Goal: Check status: Check status

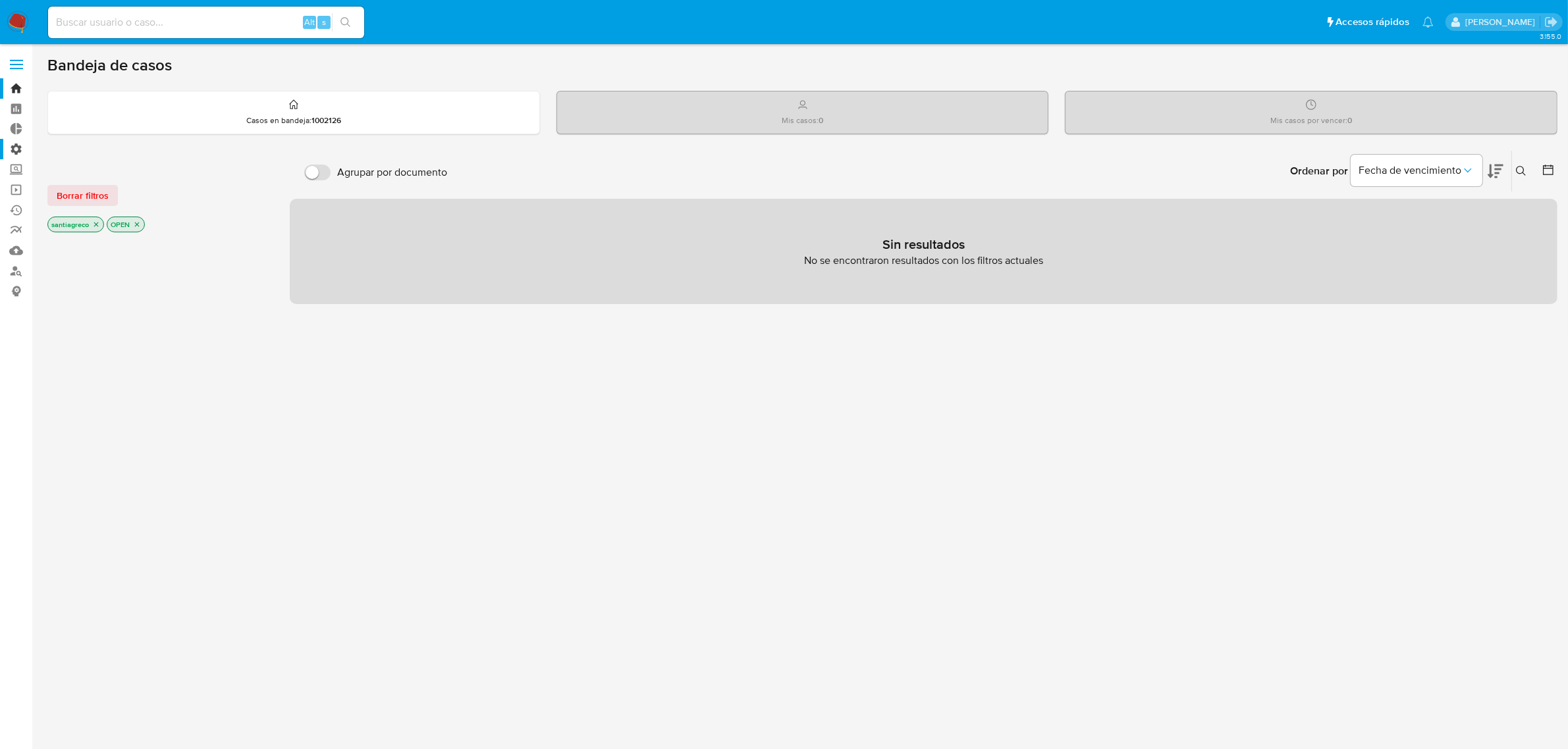
click at [13, 150] on label "Administración" at bounding box center [78, 149] width 156 height 20
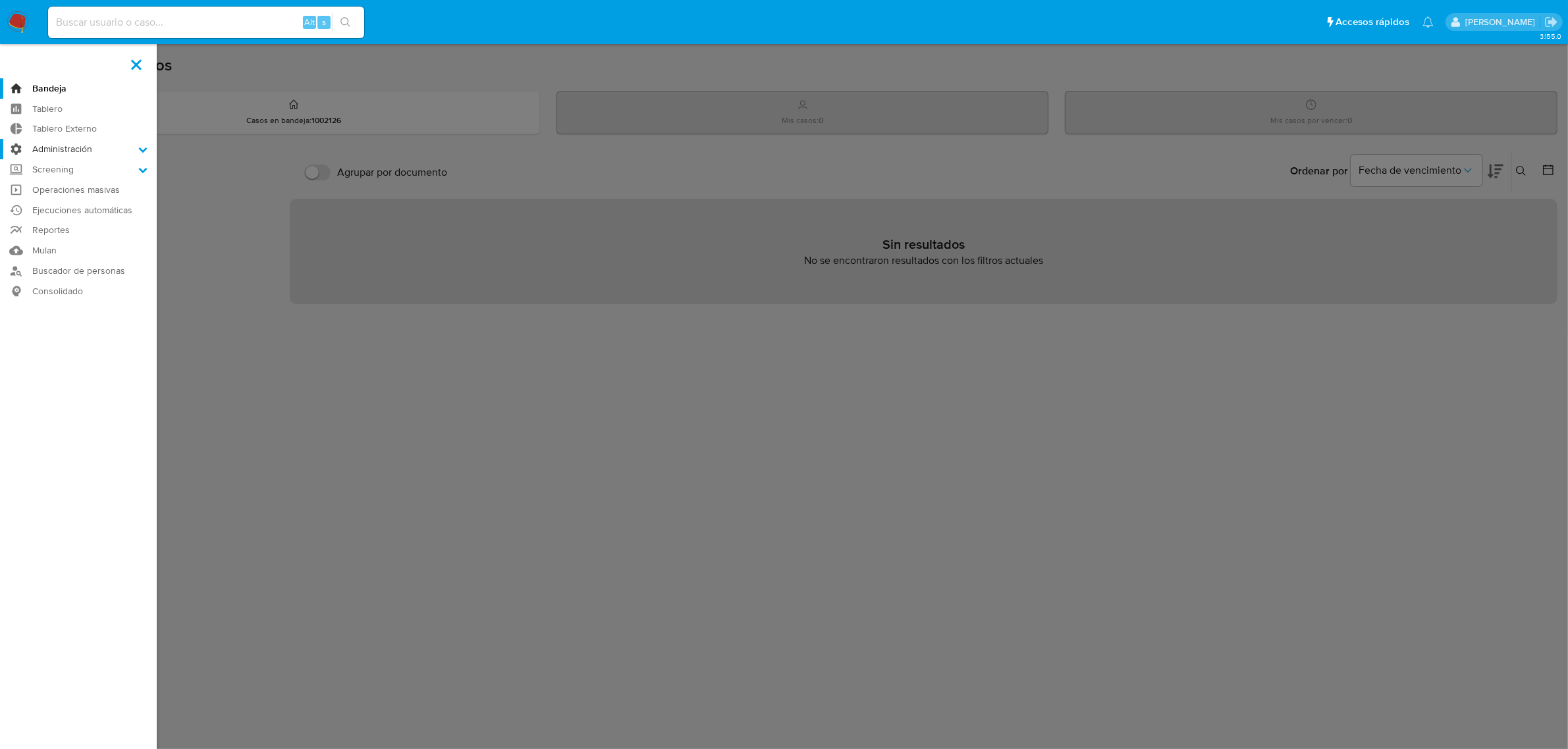
click at [0, 0] on input "Administración" at bounding box center [0, 0] width 0 height 0
click at [73, 297] on link "Ejecuciones automáticas" at bounding box center [78, 293] width 156 height 20
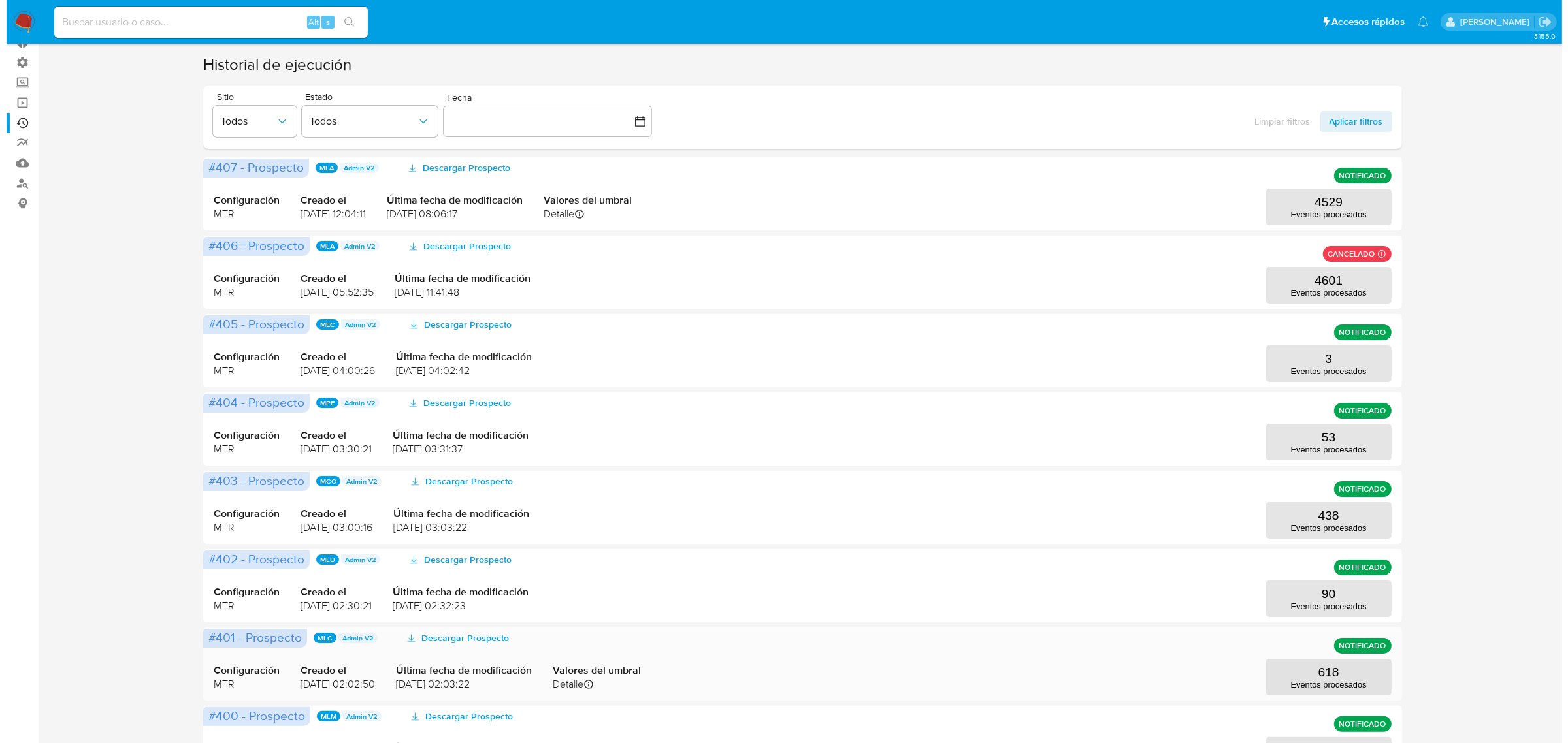
scroll to position [328, 0]
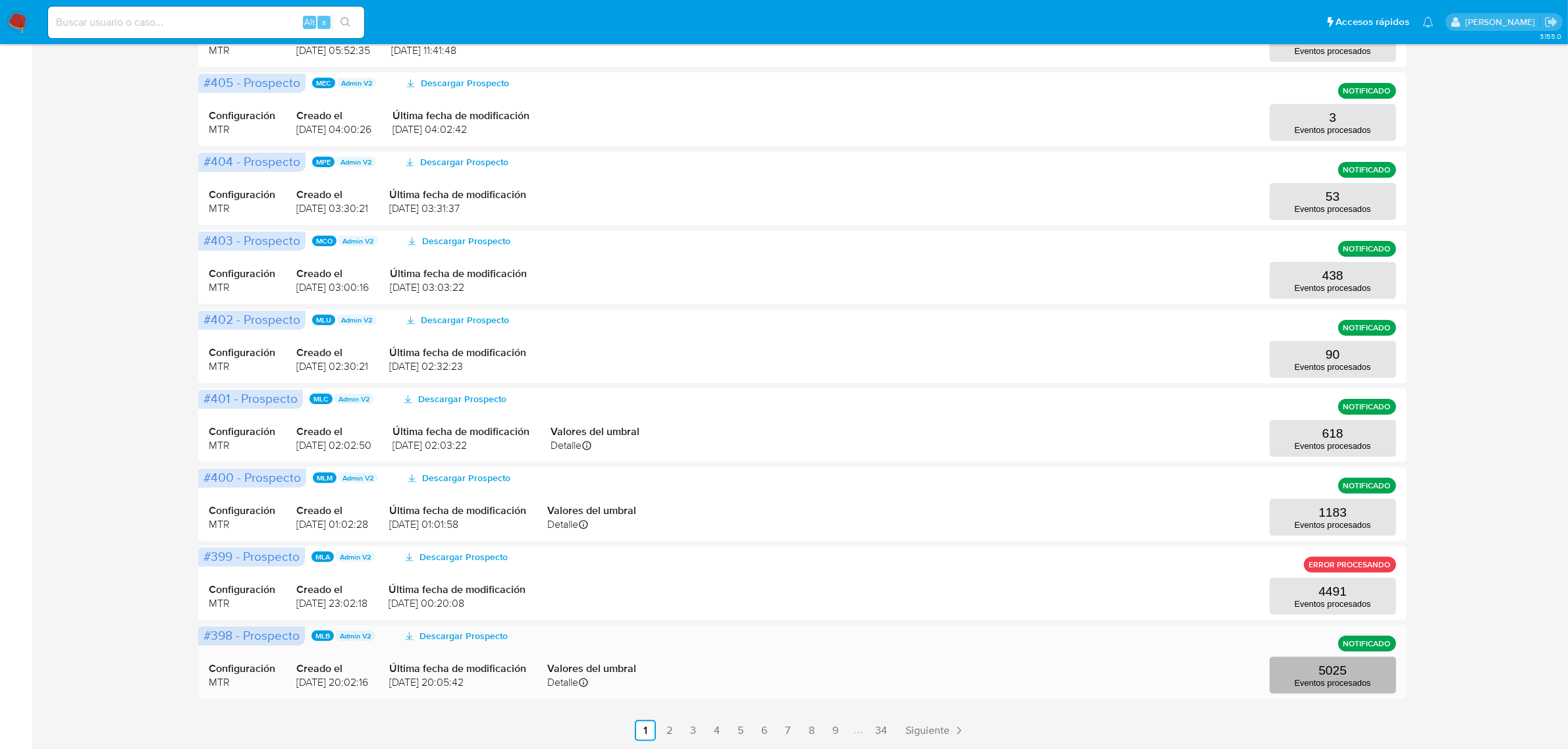
click at [1390, 675] on button "5025 Eventos procesados" at bounding box center [1332, 675] width 126 height 37
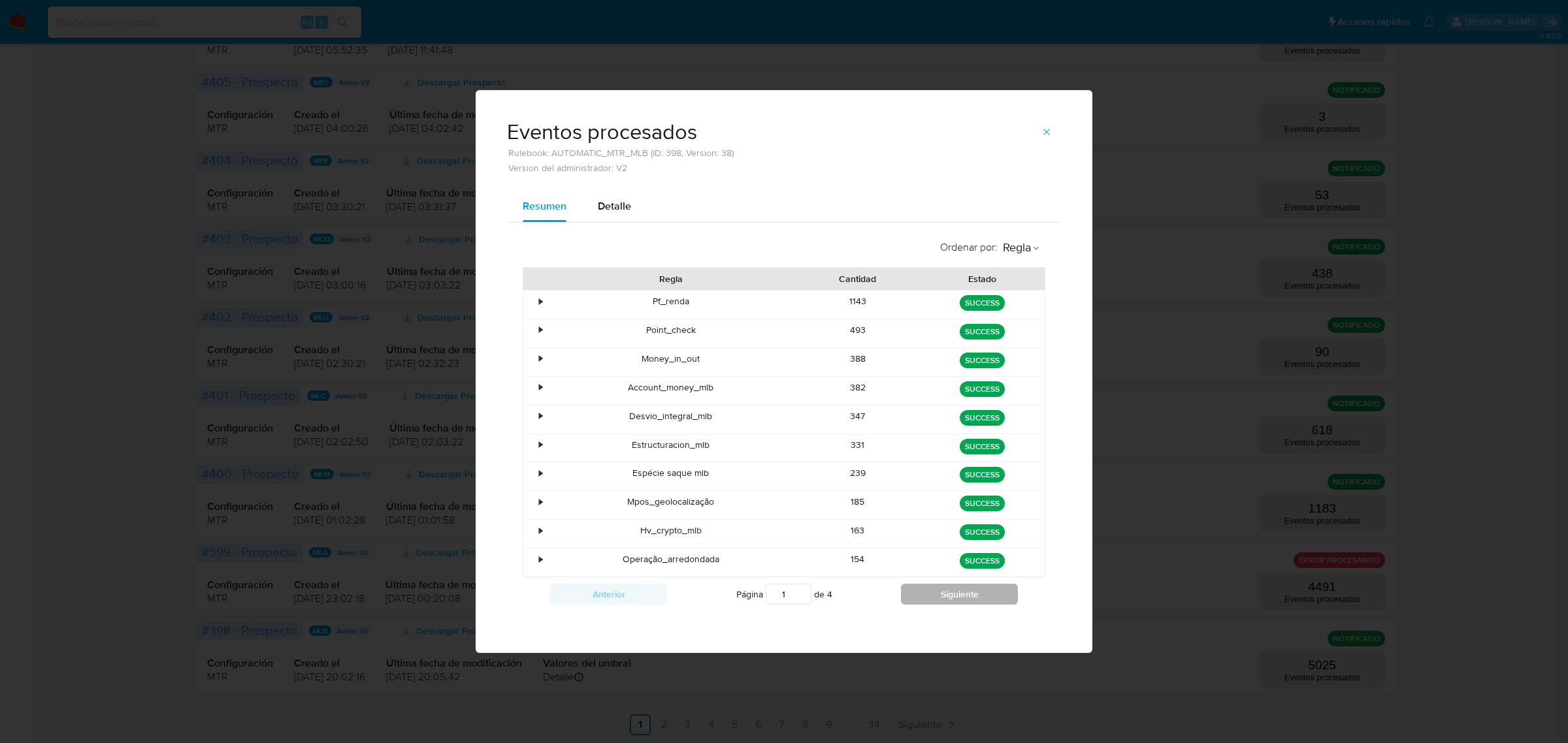
click at [969, 599] on button "Siguiente" at bounding box center [960, 594] width 117 height 21
click at [967, 598] on button "Siguiente" at bounding box center [960, 594] width 117 height 21
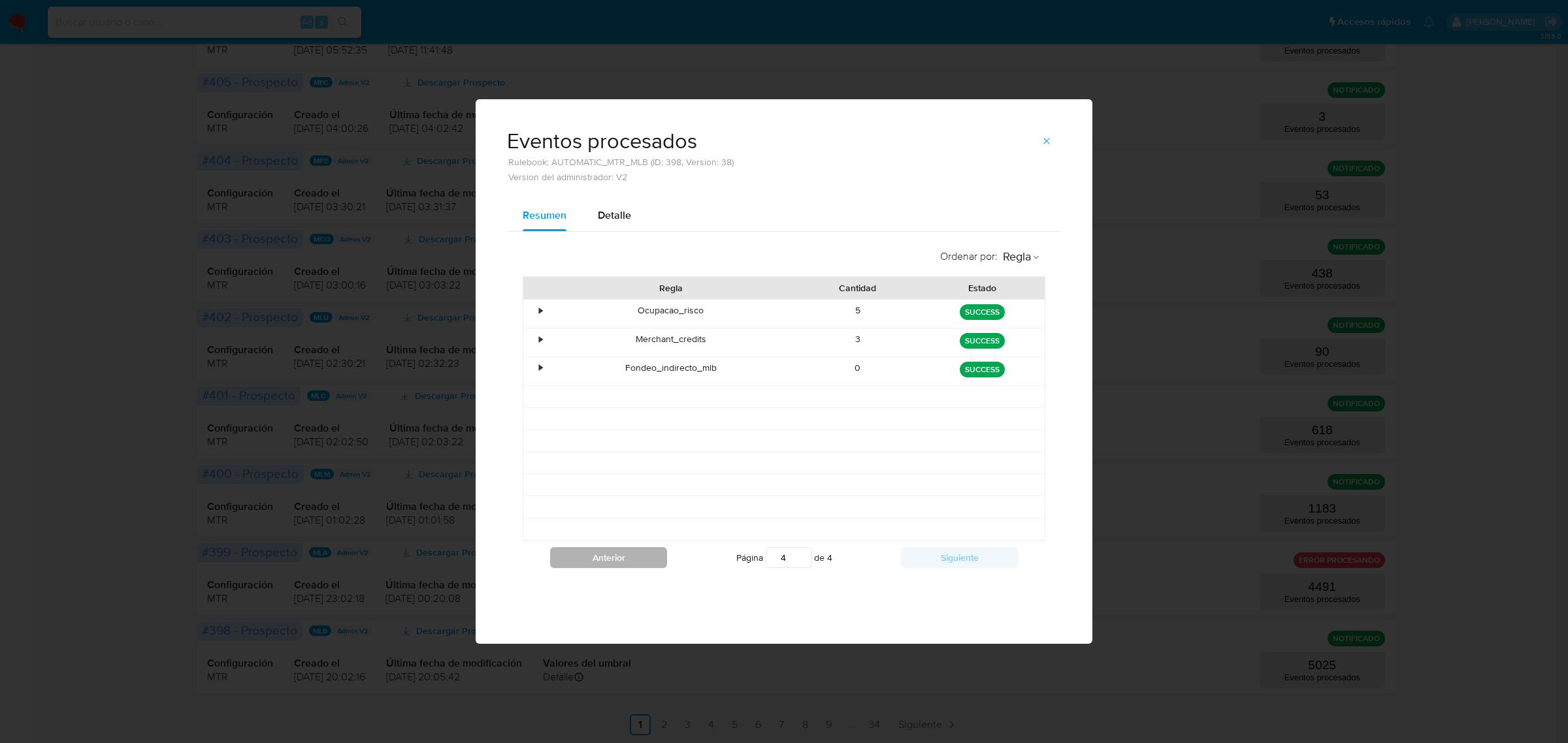
click at [595, 565] on button "Anterior" at bounding box center [609, 557] width 117 height 21
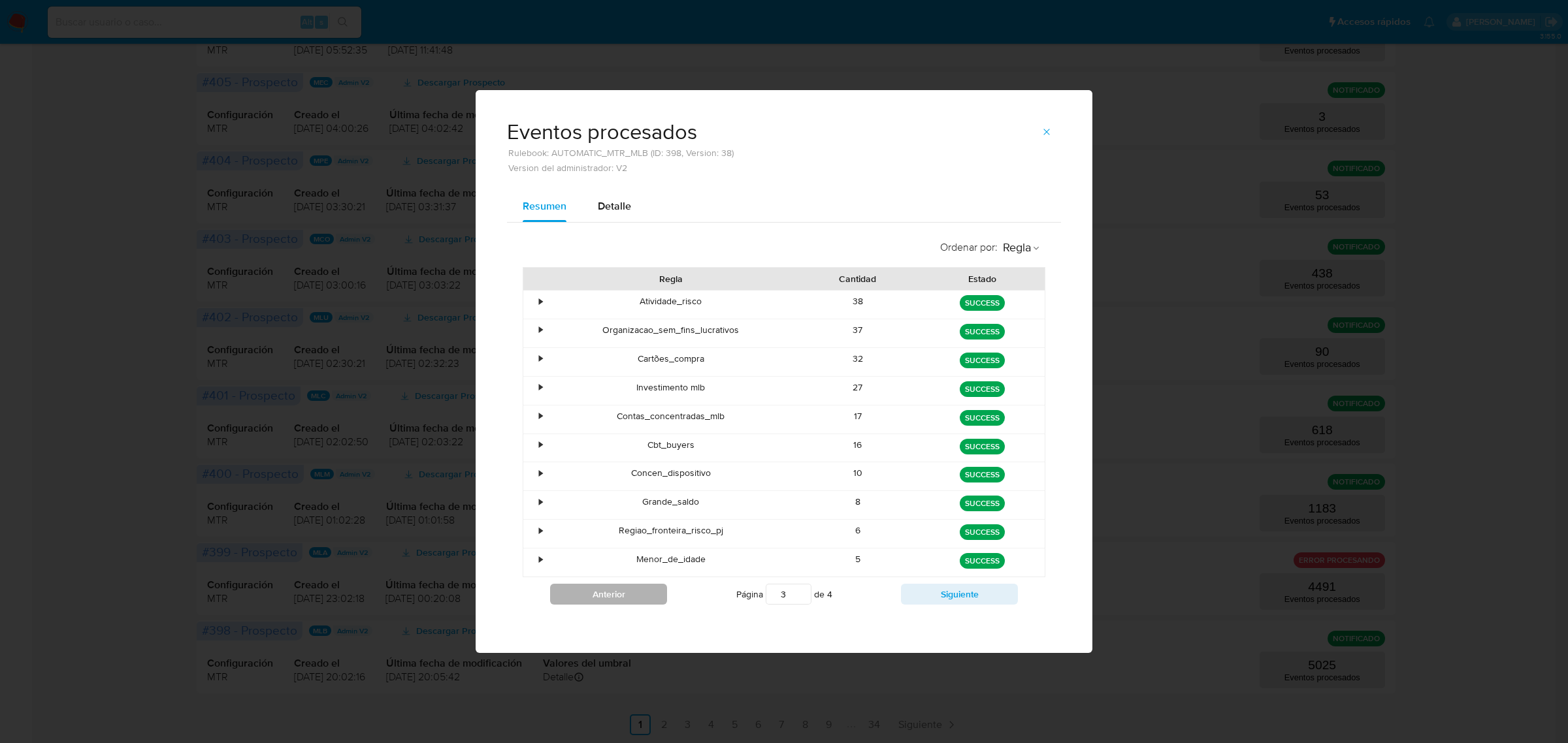
click at [611, 585] on button "Anterior" at bounding box center [609, 594] width 117 height 21
click at [605, 605] on button "Anterior" at bounding box center [609, 594] width 117 height 21
click at [955, 593] on button "Siguiente" at bounding box center [960, 594] width 117 height 21
type input "2"
click at [536, 444] on div "•" at bounding box center [535, 448] width 23 height 28
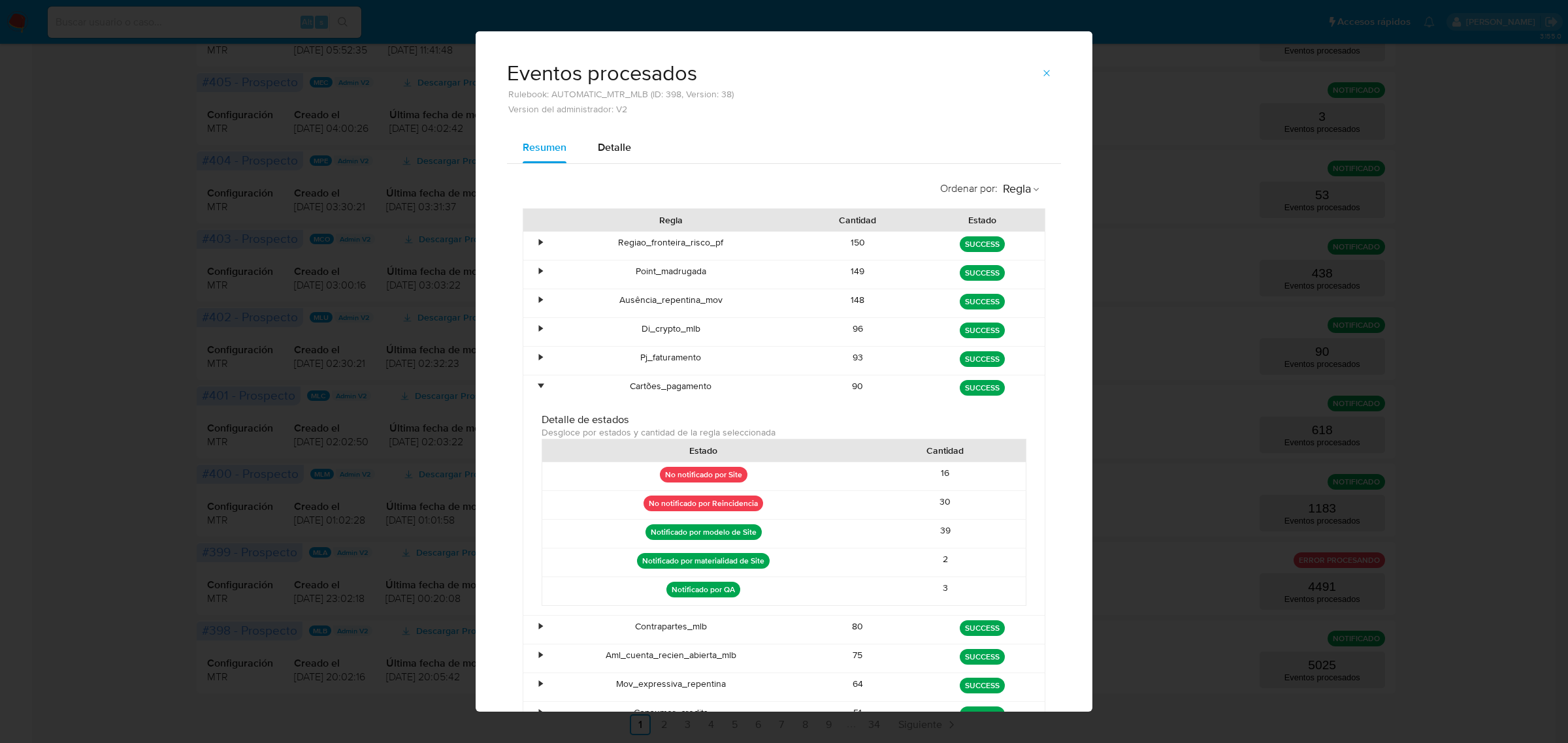
drag, startPoint x: 729, startPoint y: 556, endPoint x: 746, endPoint y: 542, distance: 22.0
click at [730, 553] on div "Notificado por materialidad de Site" at bounding box center [703, 563] width 322 height 28
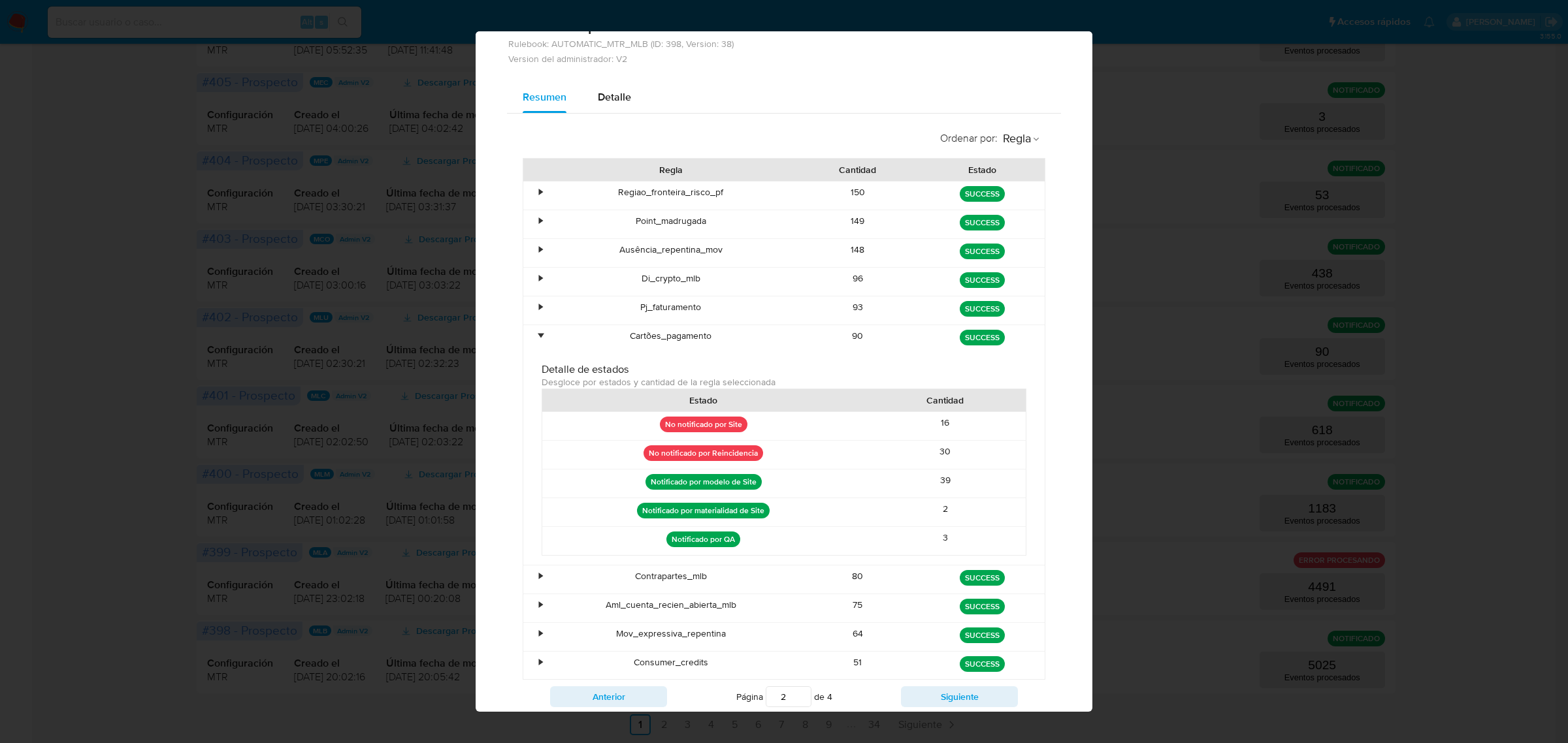
scroll to position [0, 0]
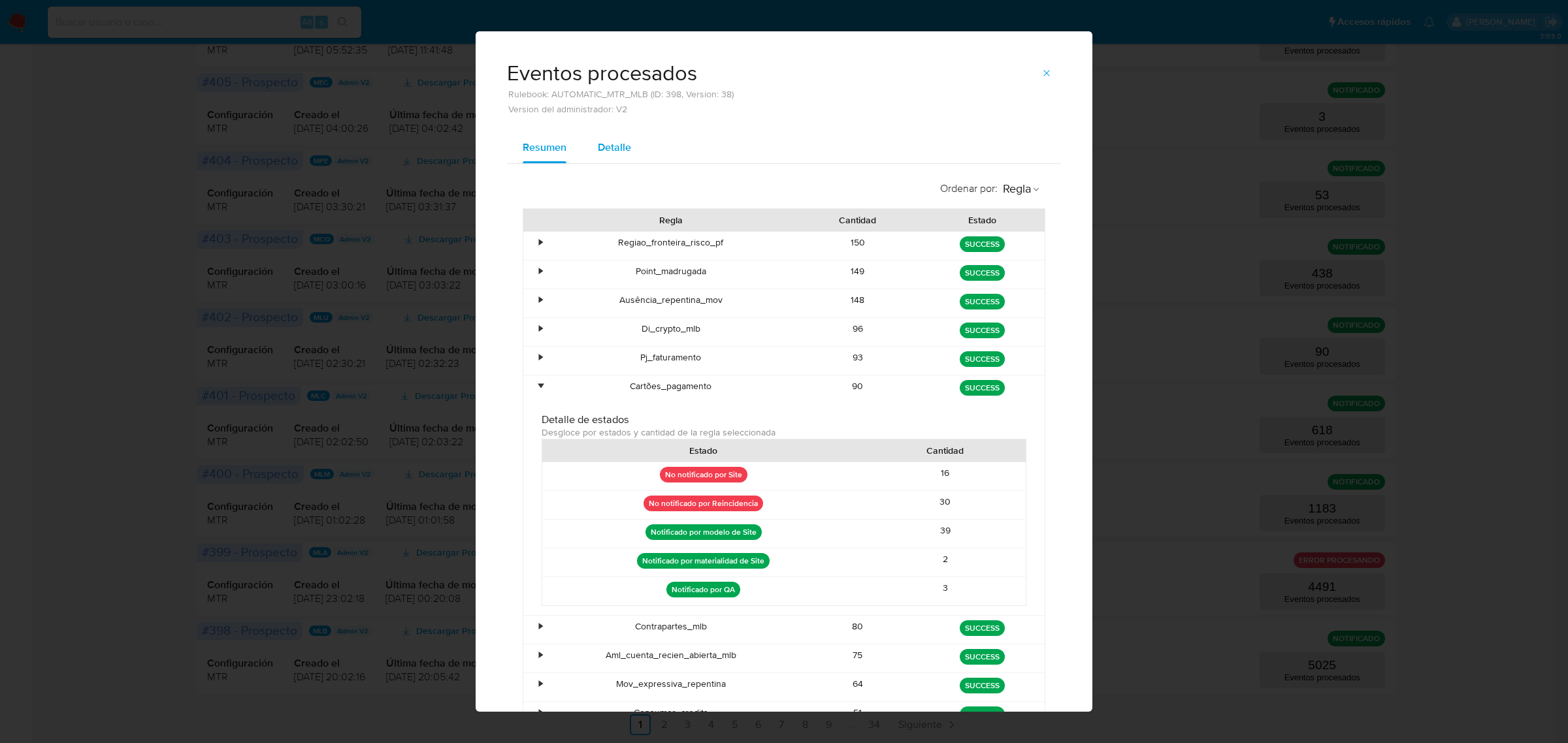
click at [606, 140] on span "Detalle" at bounding box center [615, 147] width 33 height 15
select select "10"
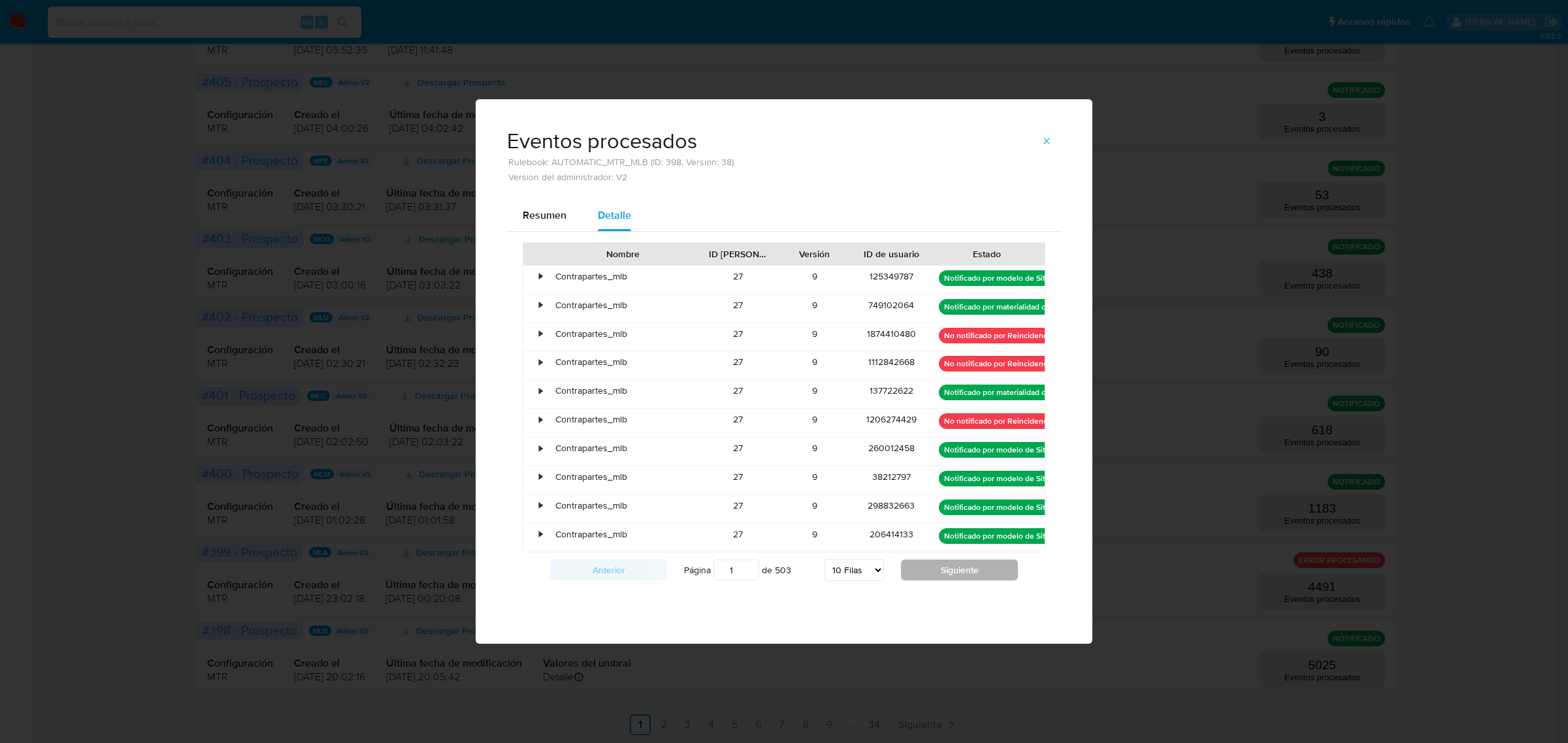
click at [955, 573] on button "Siguiente" at bounding box center [960, 570] width 117 height 21
type input "2"
click at [879, 576] on select "5 Filas 10 Filas 20 Filas 25 Filas 50 Filas 100 Filas" at bounding box center [854, 570] width 59 height 22
select select "100"
click at [825, 562] on select "5 Filas 10 Filas 20 Filas 25 Filas 50 Filas 100 Filas" at bounding box center [854, 570] width 59 height 22
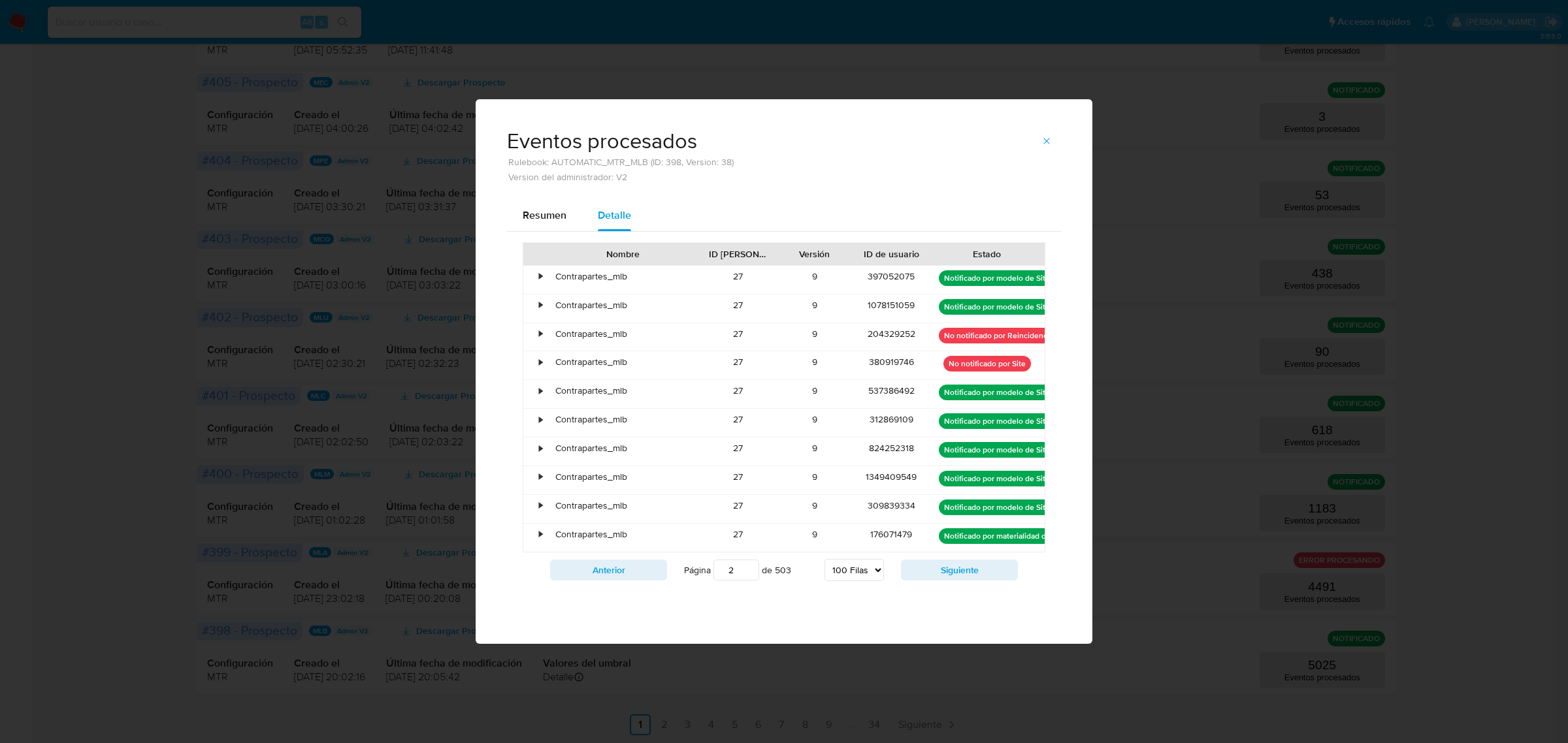
type input "1"
select select "100"
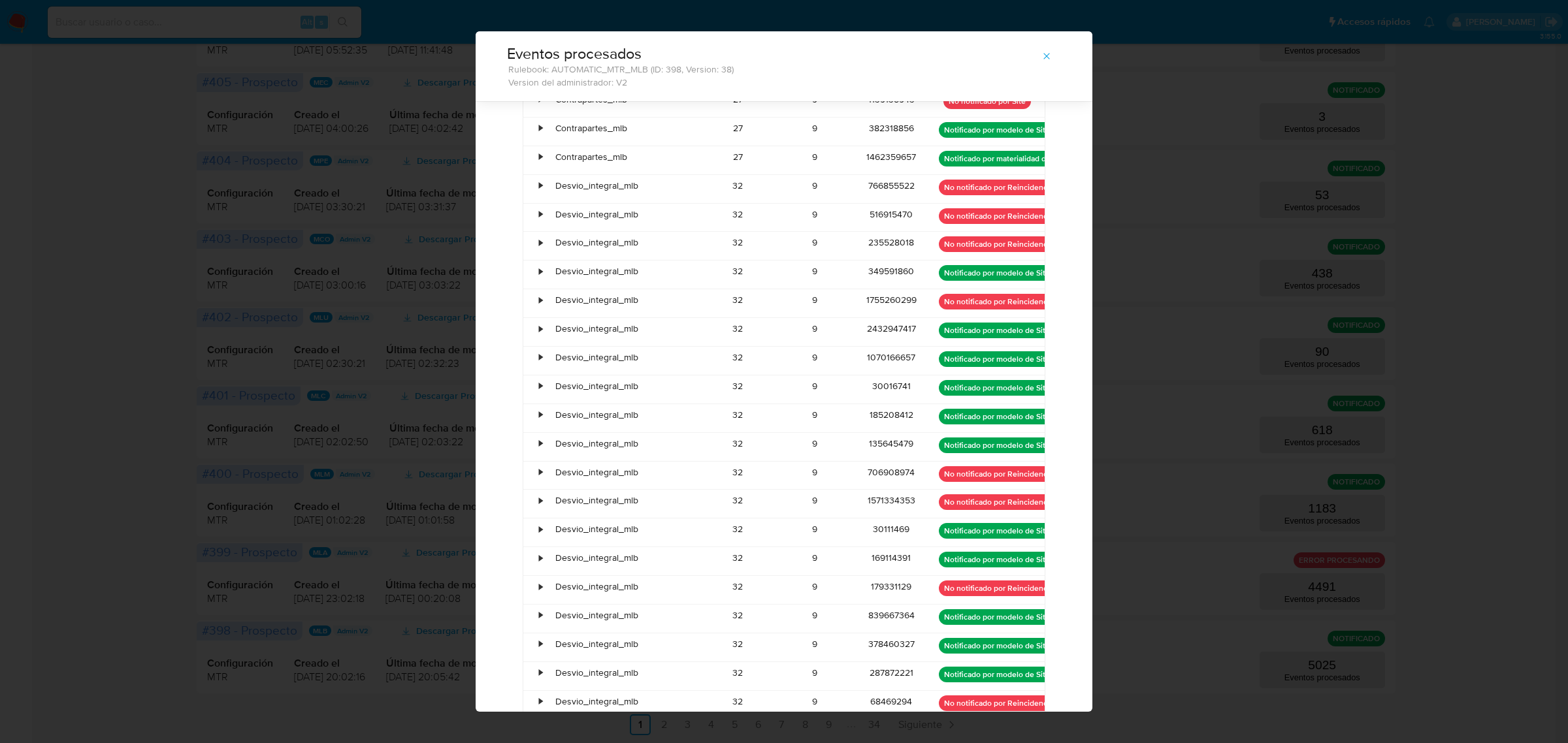
scroll to position [2427, 0]
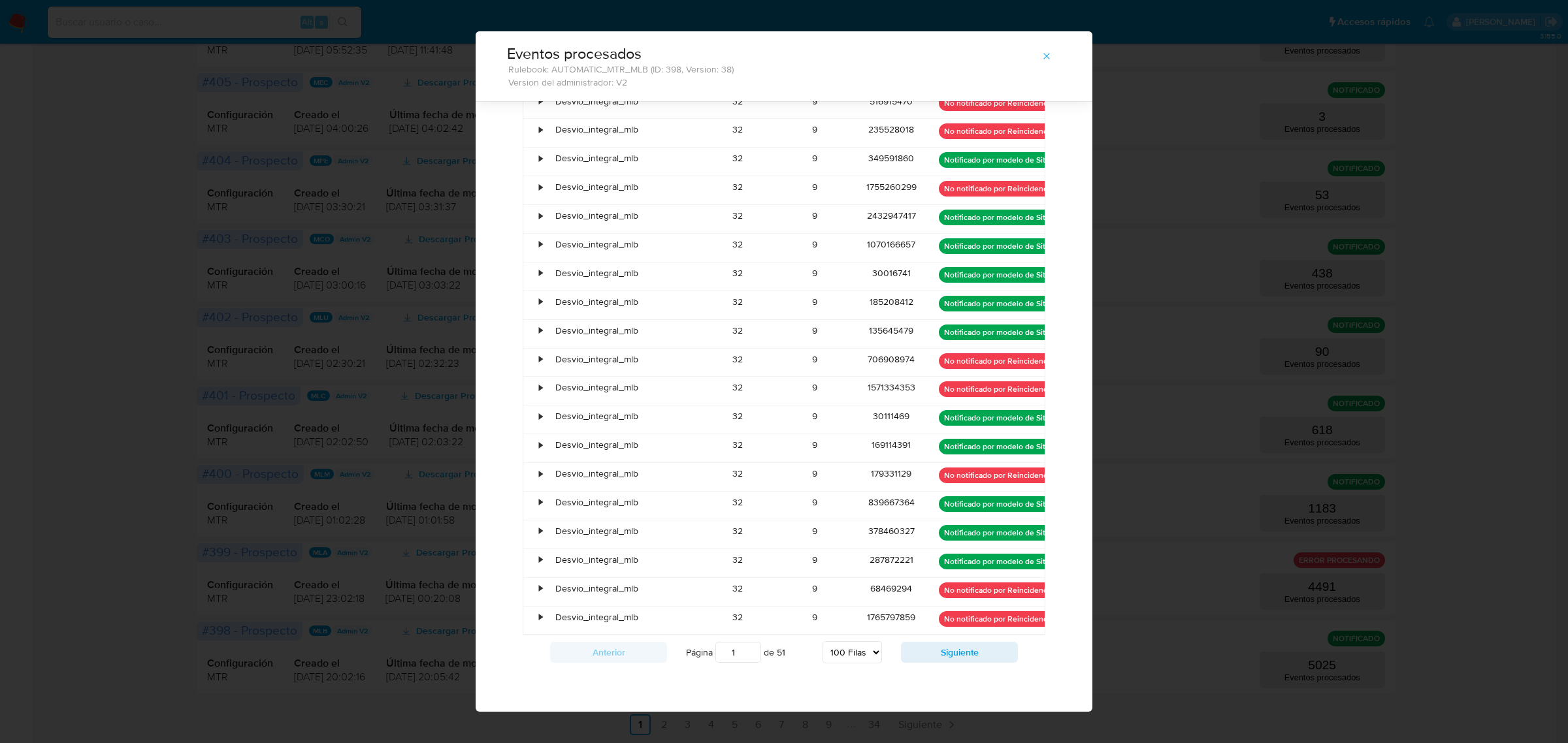
click at [968, 657] on button "Siguiente" at bounding box center [960, 652] width 117 height 21
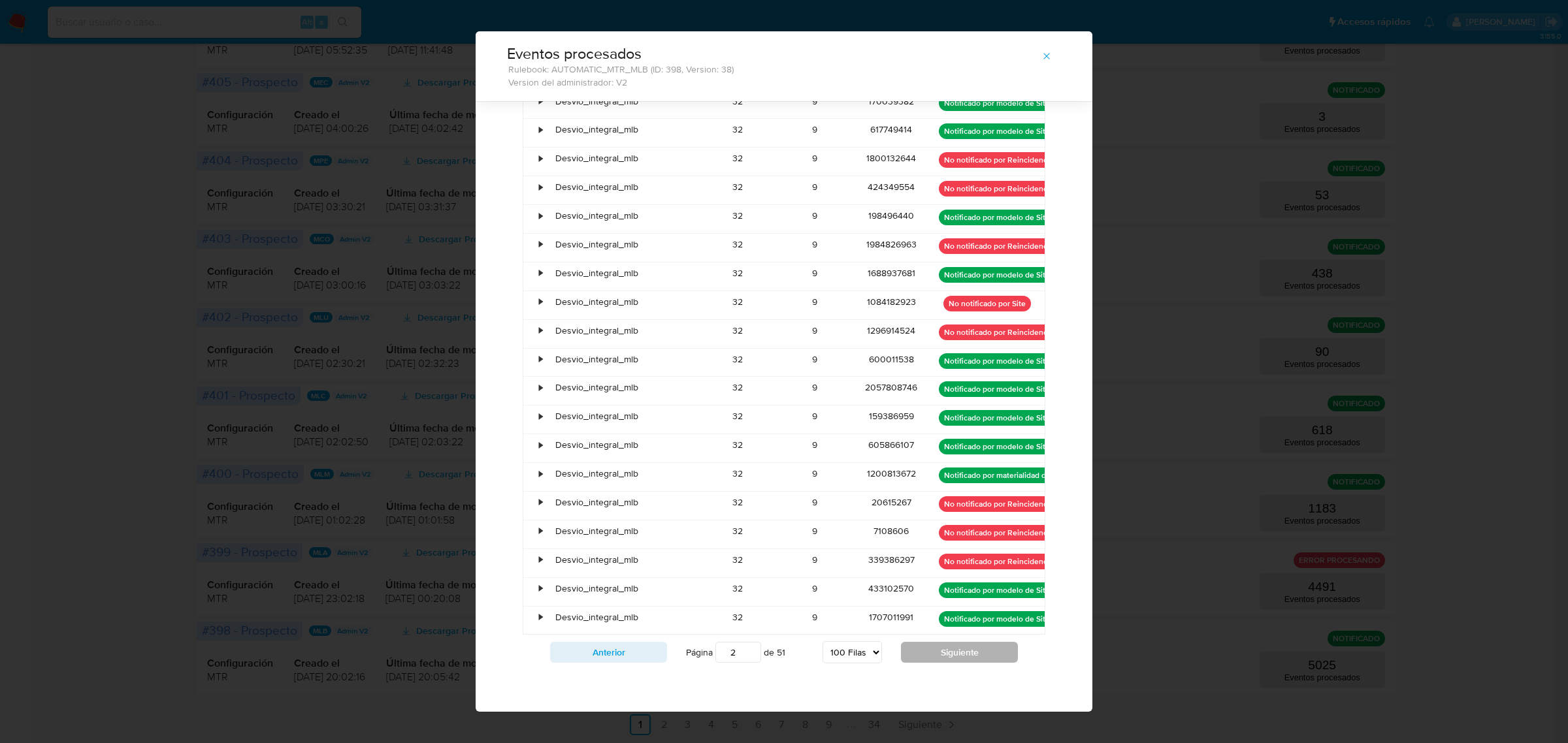
click at [969, 657] on button "Siguiente" at bounding box center [960, 652] width 117 height 21
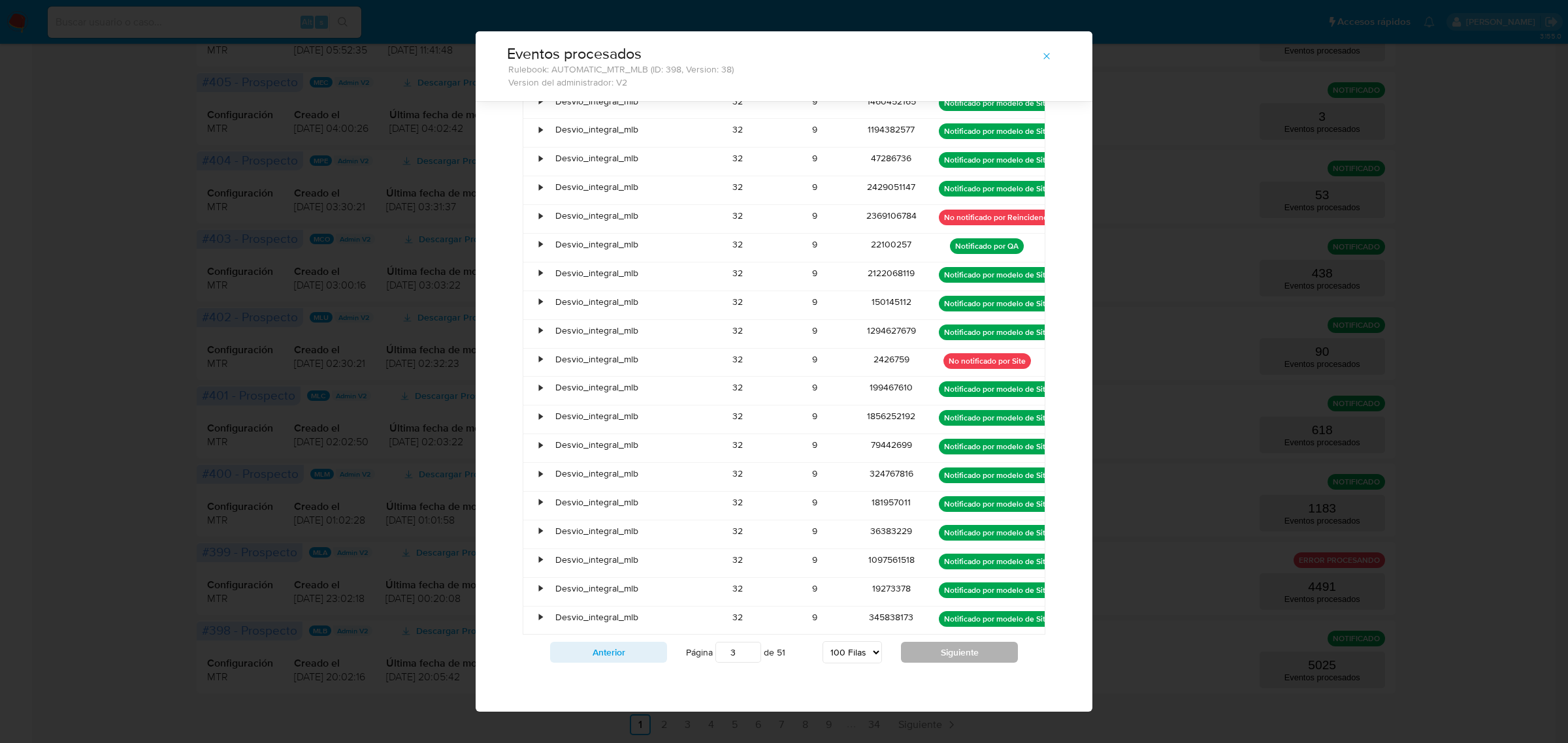
click at [969, 657] on button "Siguiente" at bounding box center [960, 652] width 117 height 21
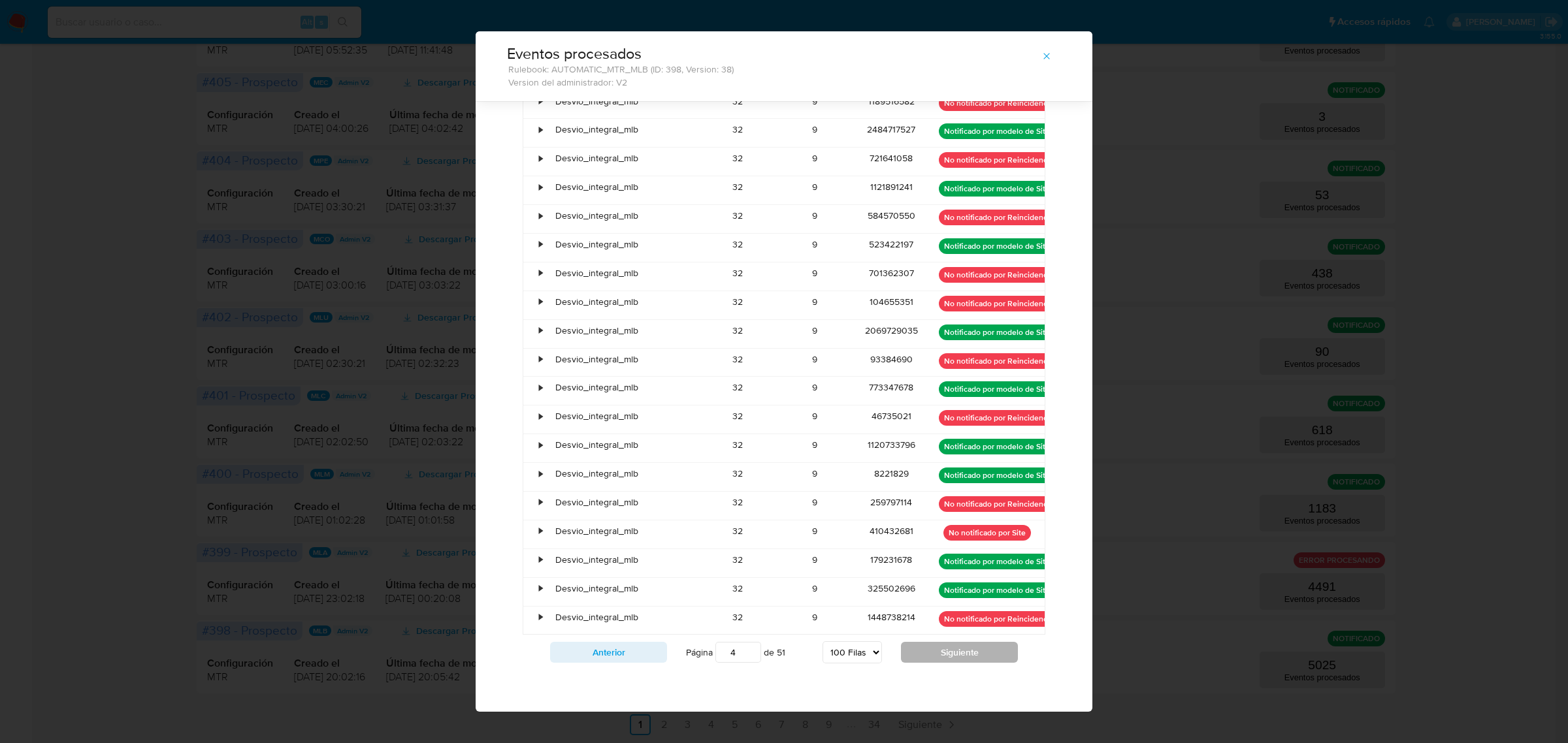
click at [969, 657] on button "Siguiente" at bounding box center [960, 652] width 117 height 21
type input "5"
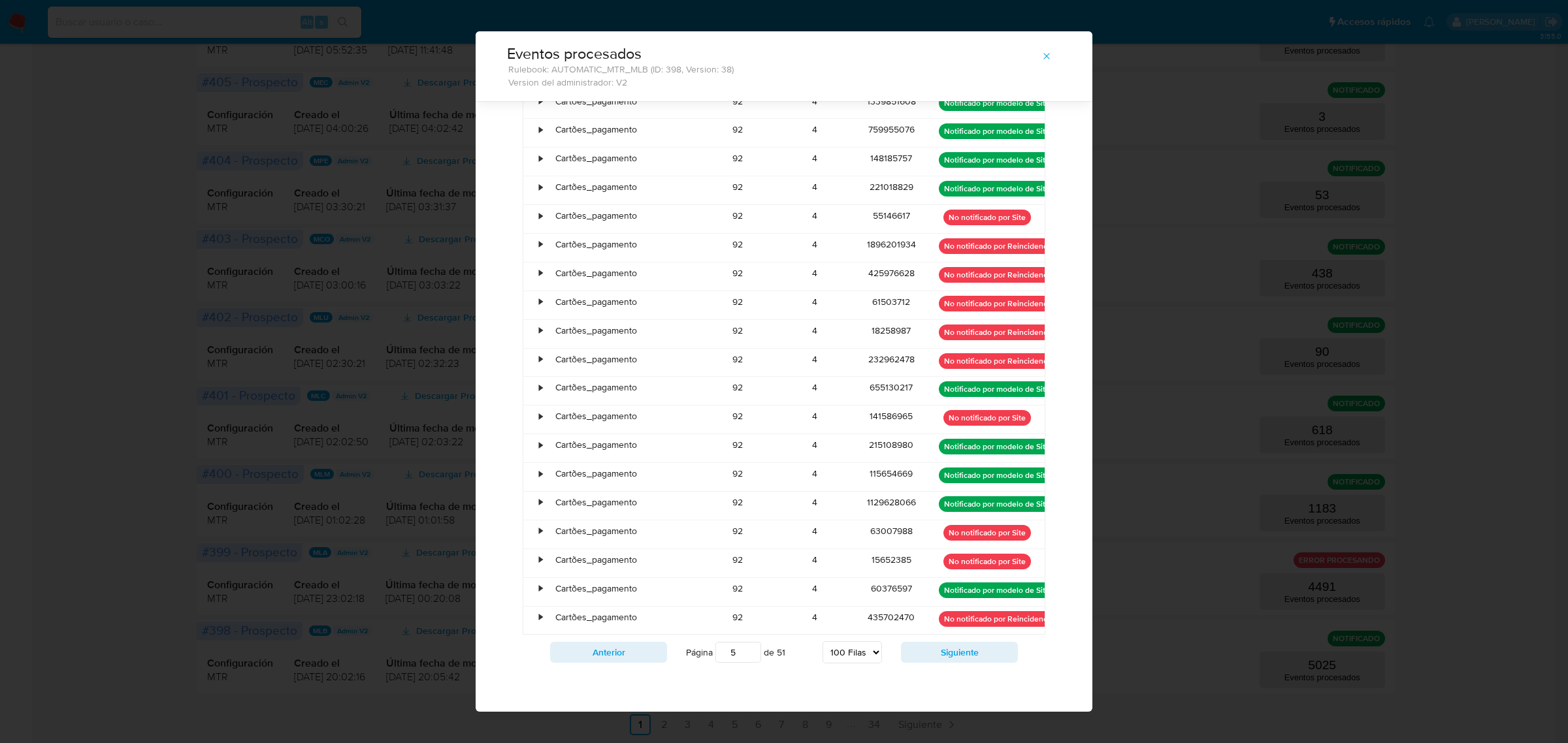
drag, startPoint x: 969, startPoint y: 657, endPoint x: 837, endPoint y: 350, distance: 334.2
click at [895, 188] on div "221018829" at bounding box center [891, 190] width 77 height 28
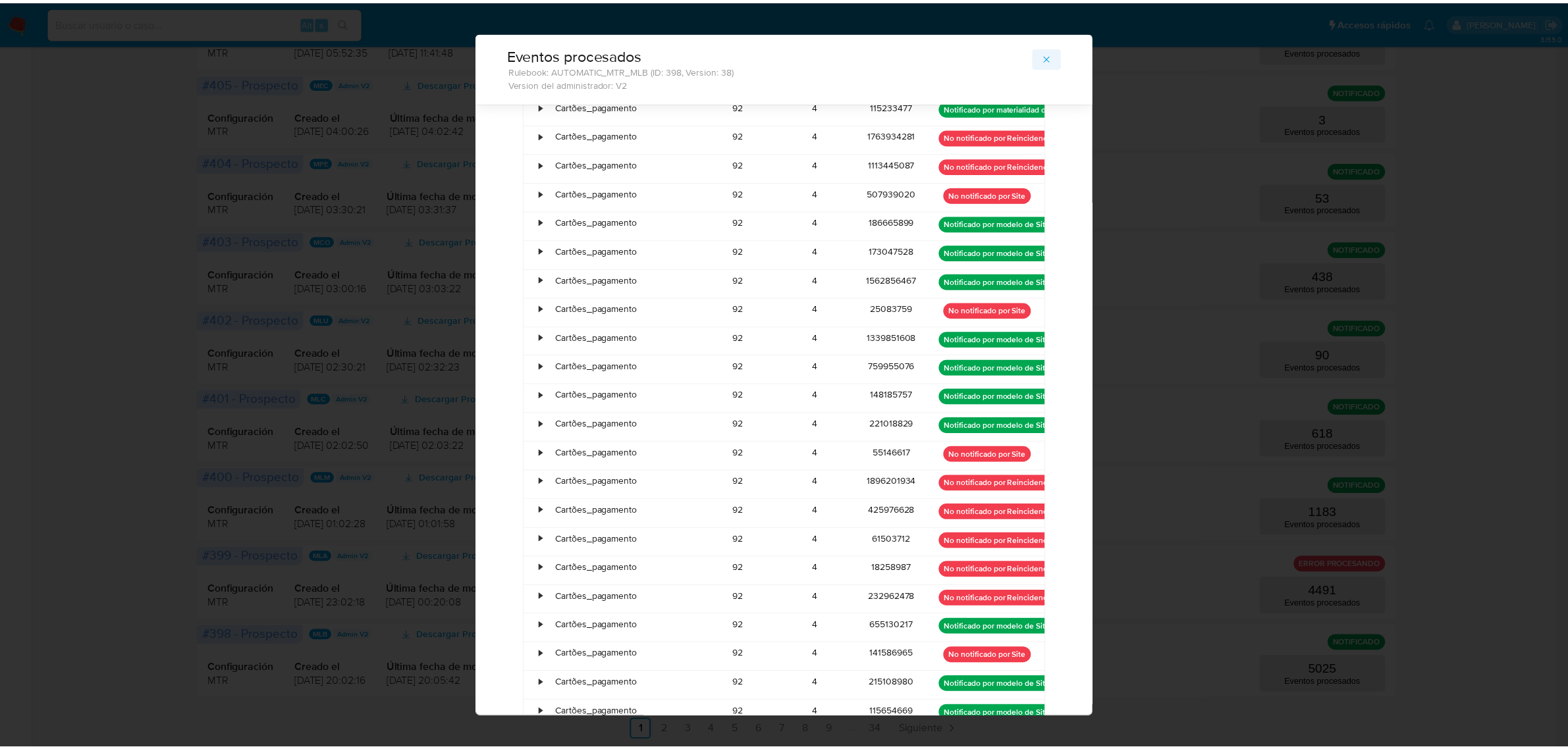
scroll to position [2093, 0]
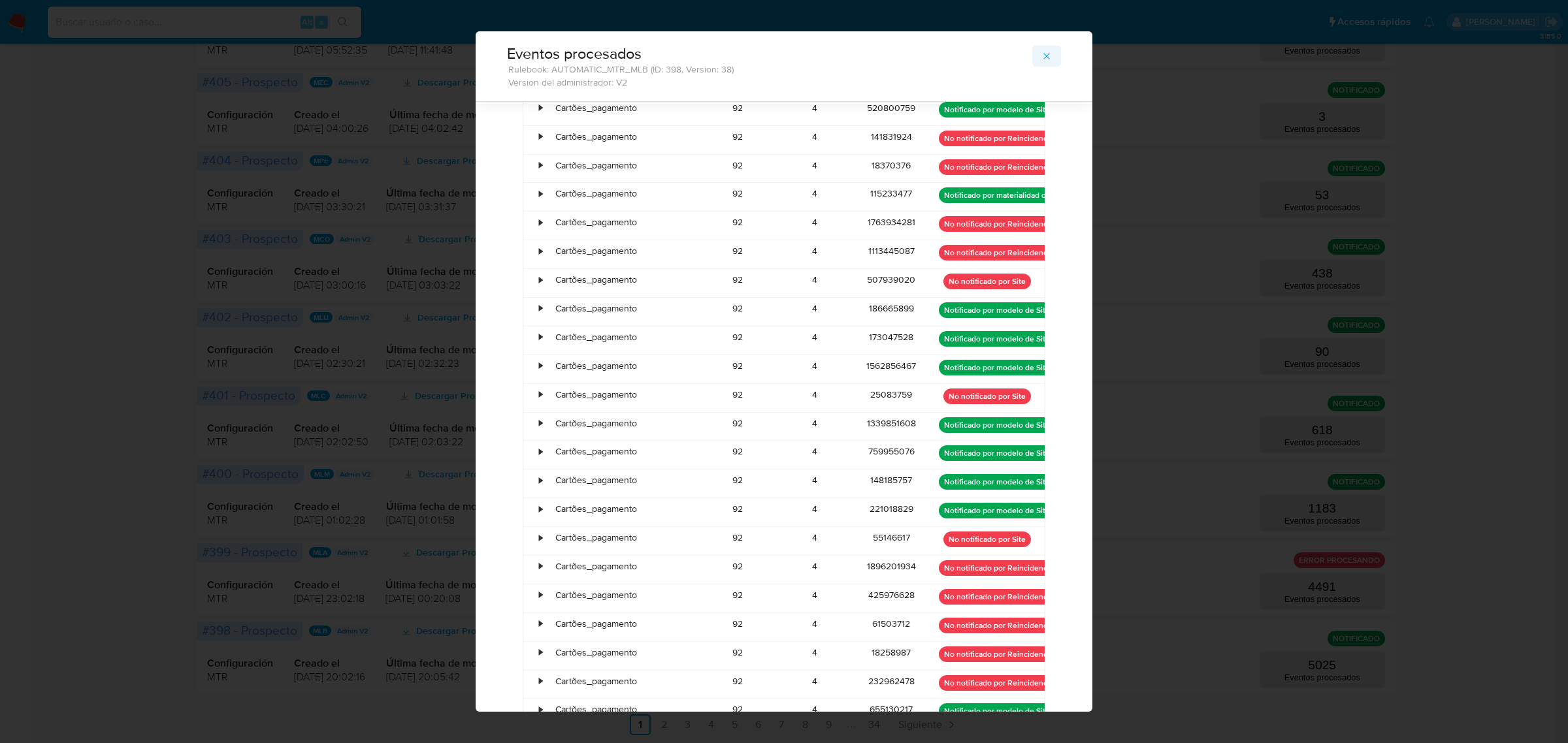
click at [1034, 49] on button "button" at bounding box center [1046, 56] width 29 height 21
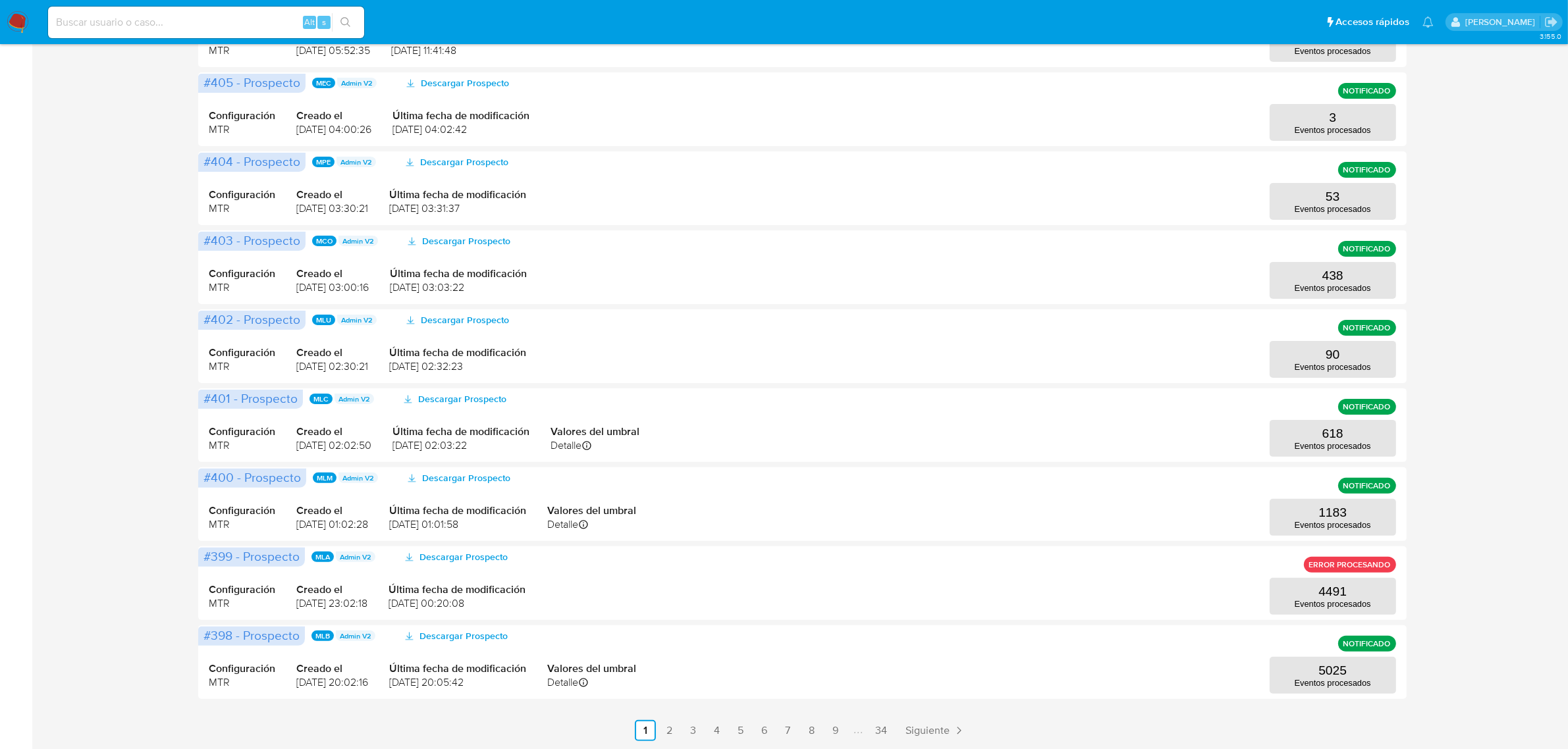
drag, startPoint x: 175, startPoint y: 10, endPoint x: 180, endPoint y: 2, distance: 9.4
click at [175, 10] on div "Alt s" at bounding box center [206, 22] width 316 height 32
click at [185, 7] on div "Alt s" at bounding box center [206, 22] width 316 height 32
click at [185, 17] on input at bounding box center [206, 23] width 316 height 17
paste input "221018829"
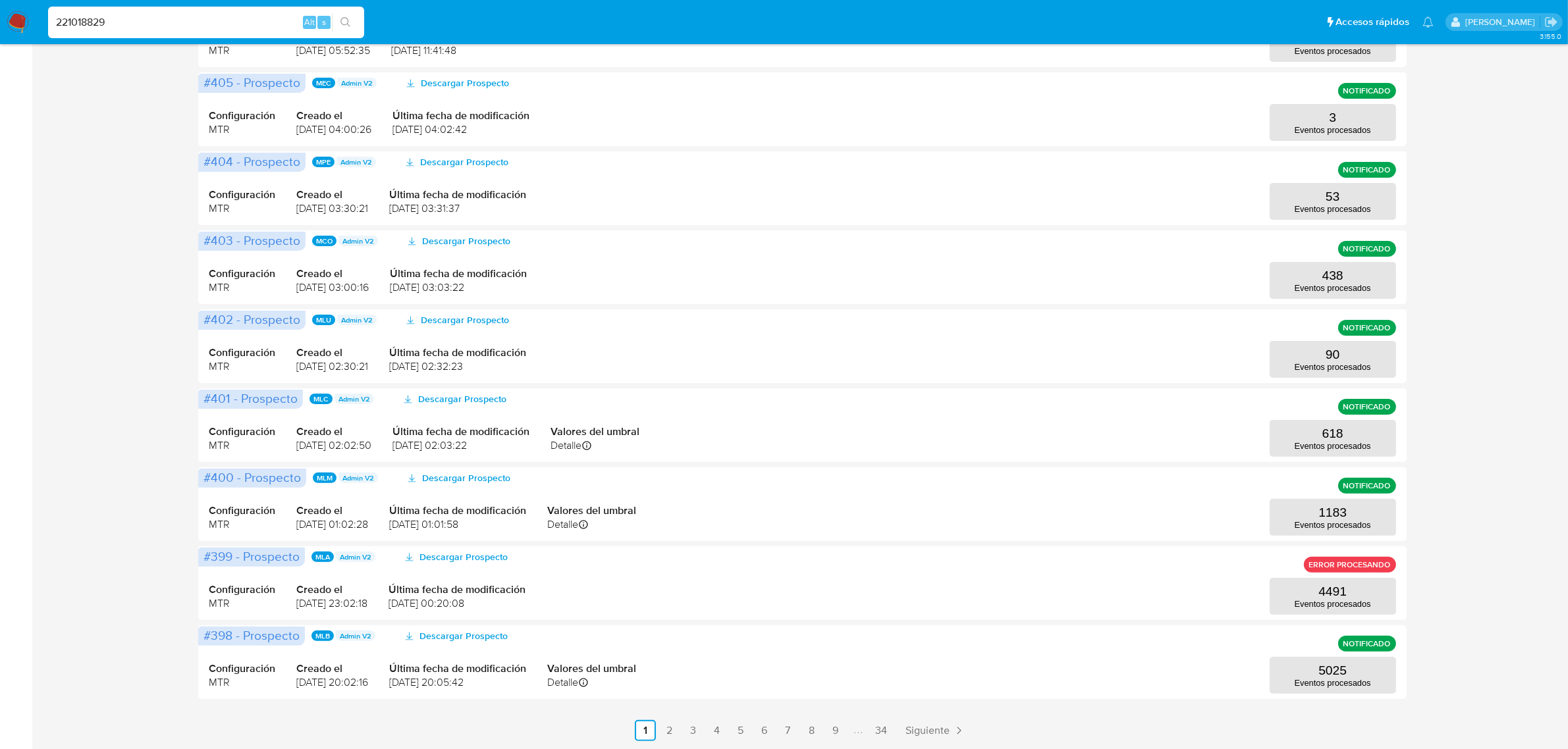
type input "221018829"
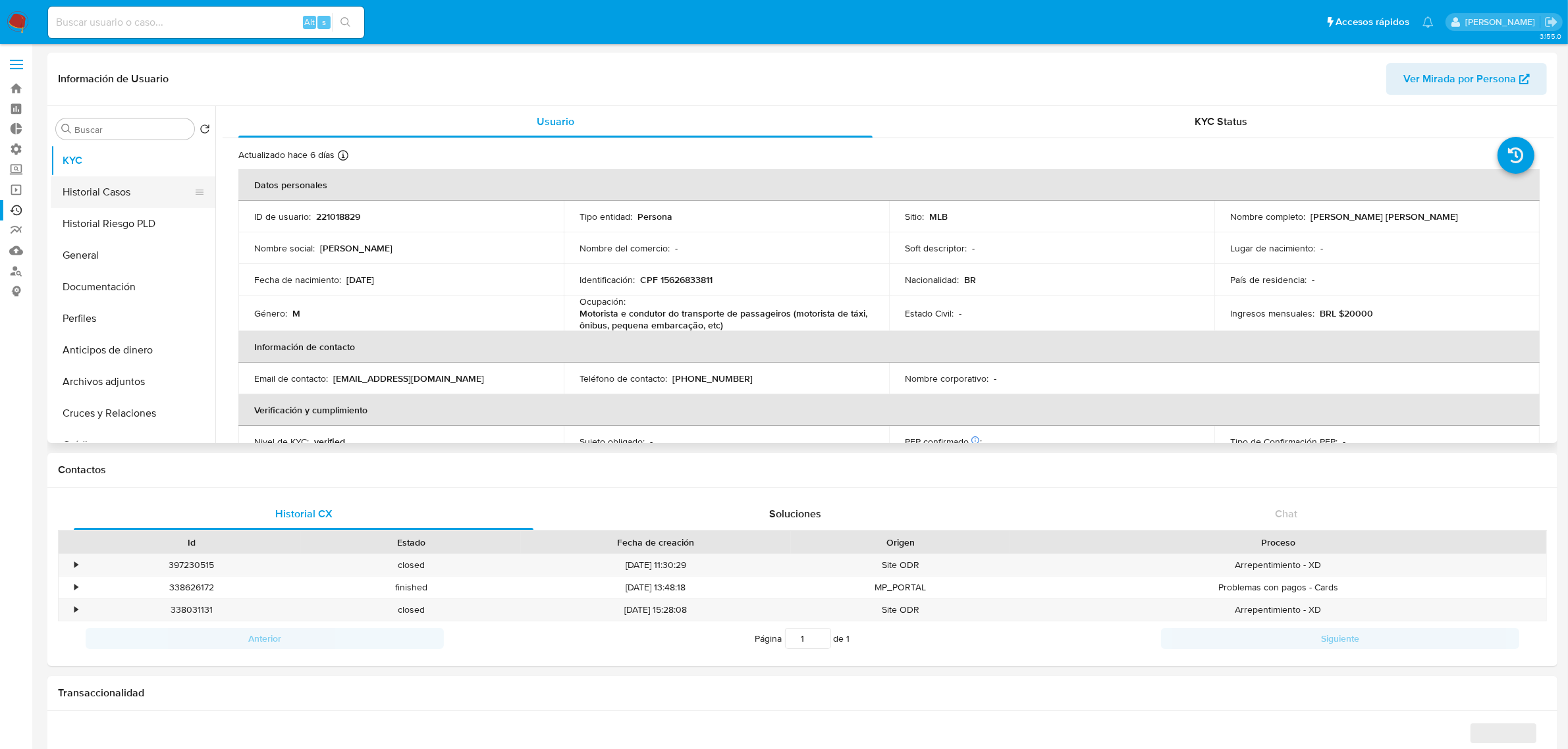
click at [112, 199] on button "Historial Casos" at bounding box center [128, 192] width 154 height 32
select select "10"
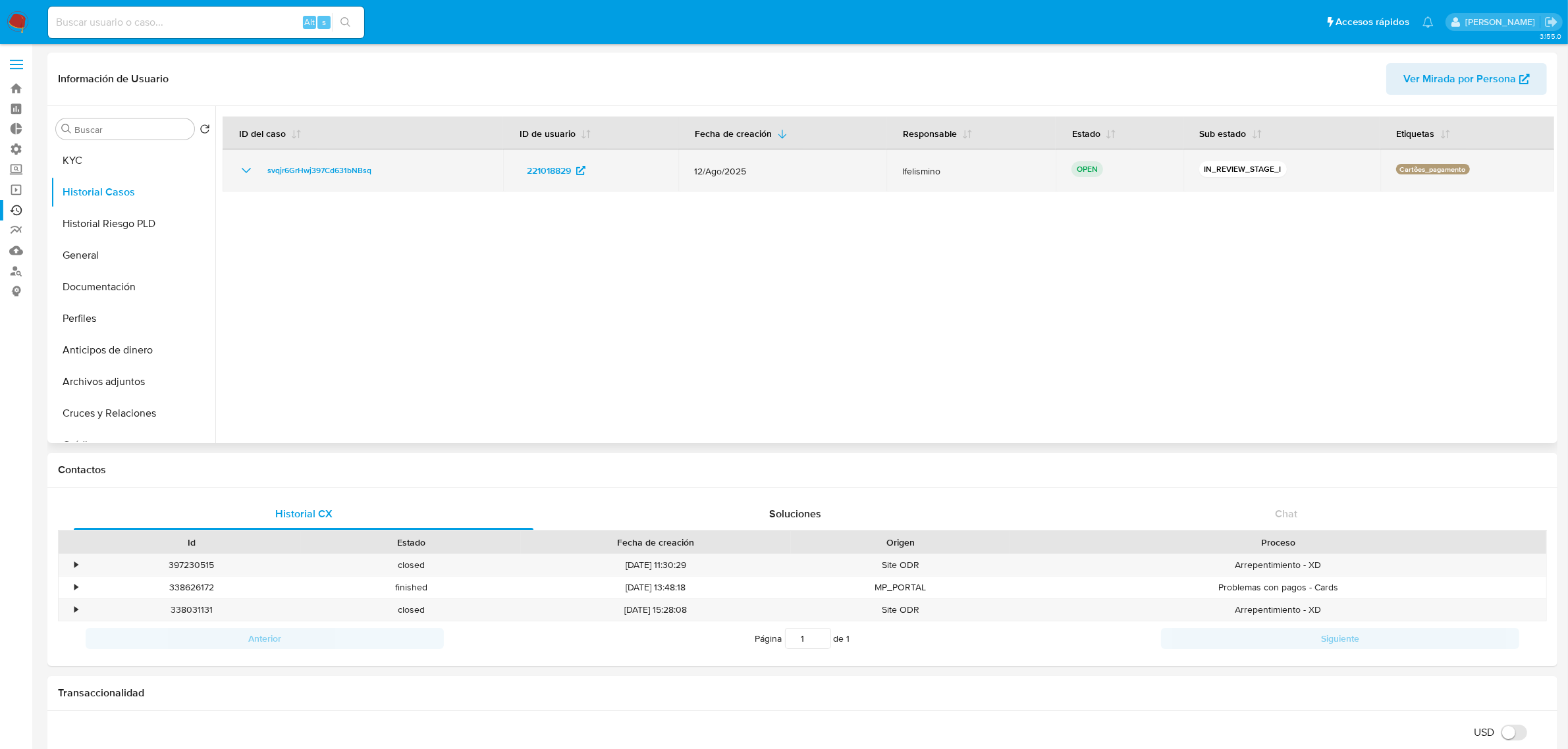
click at [244, 172] on icon "Mostrar/Ocultar" at bounding box center [246, 170] width 16 height 16
click at [330, 175] on span "svqjr6GrHwj397Cd631bNBsq" at bounding box center [319, 170] width 104 height 16
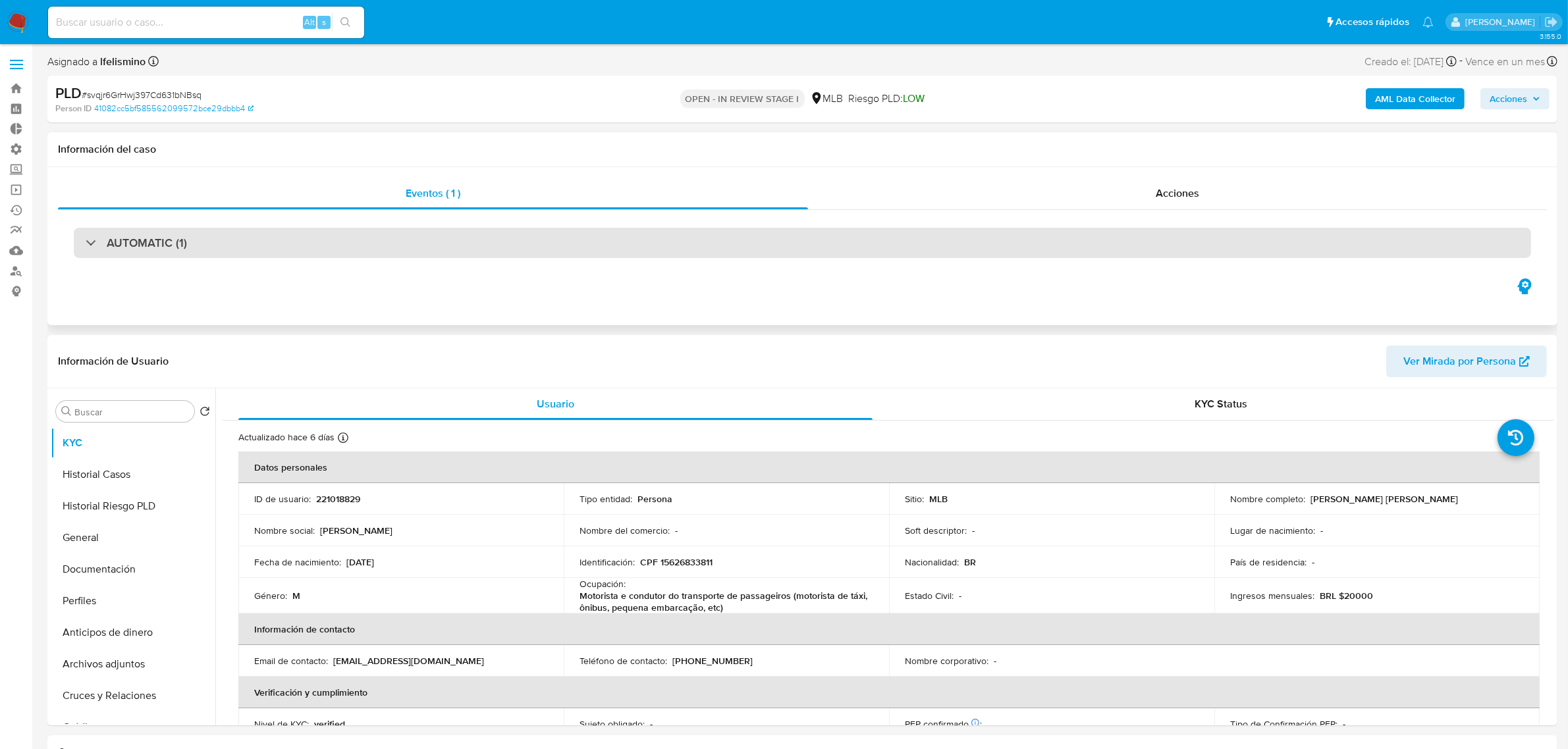
click at [169, 236] on h3 "AUTOMATIC (1)" at bounding box center [147, 243] width 81 height 15
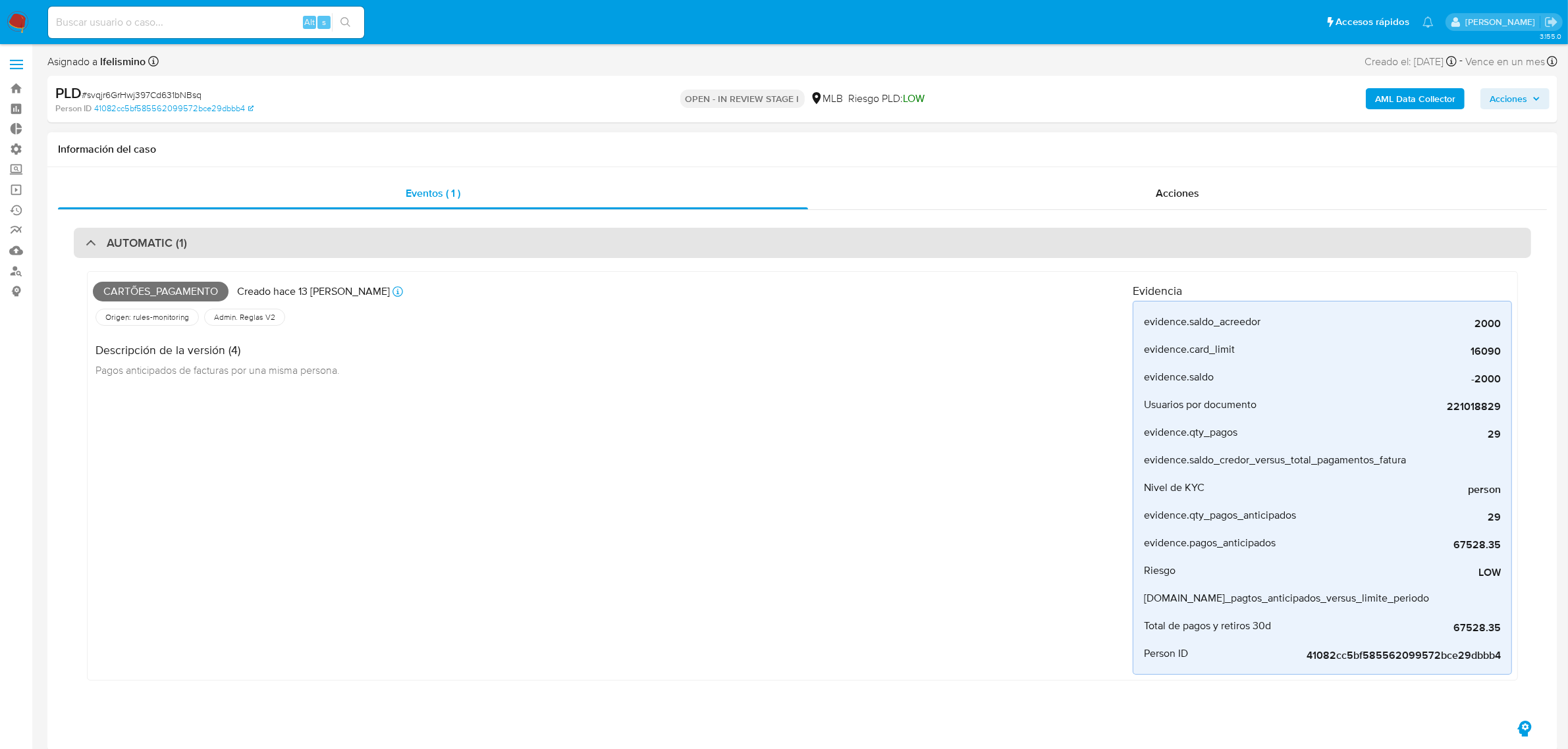
select select "10"
